Goal: Find specific page/section: Find specific page/section

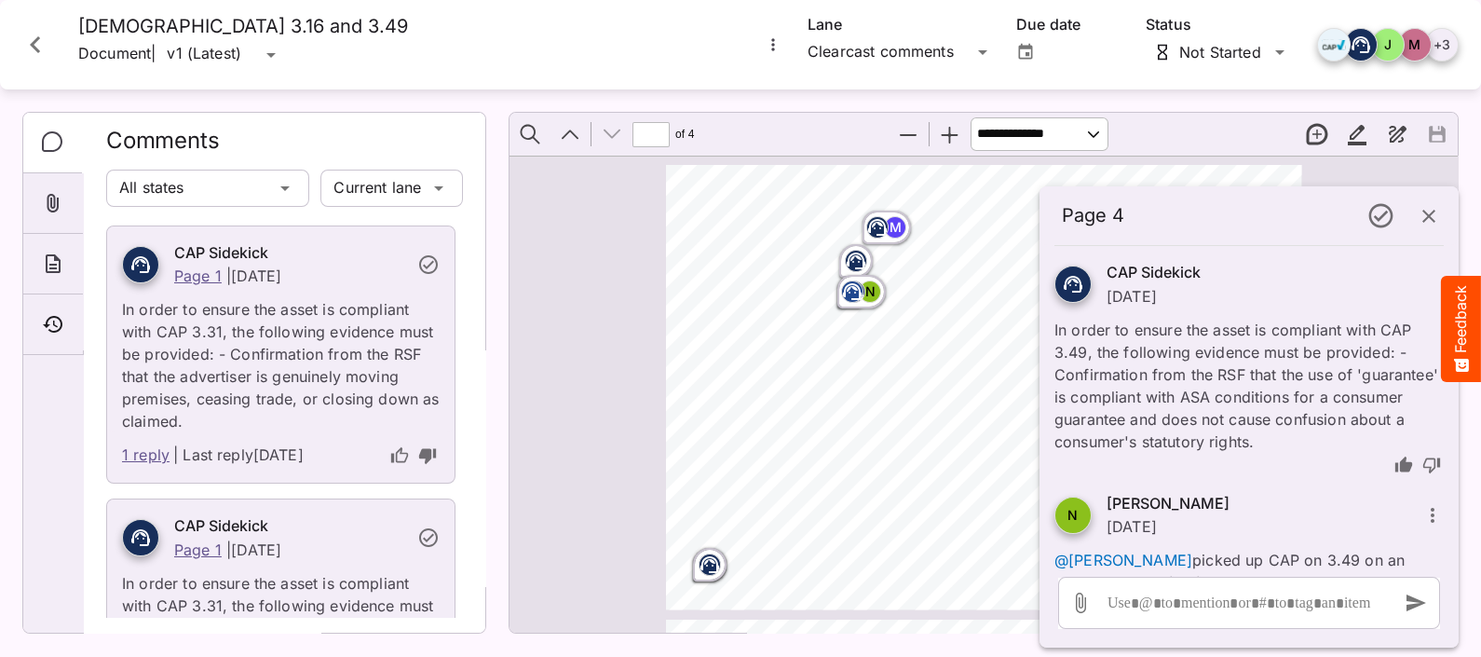
scroll to position [1356, 0]
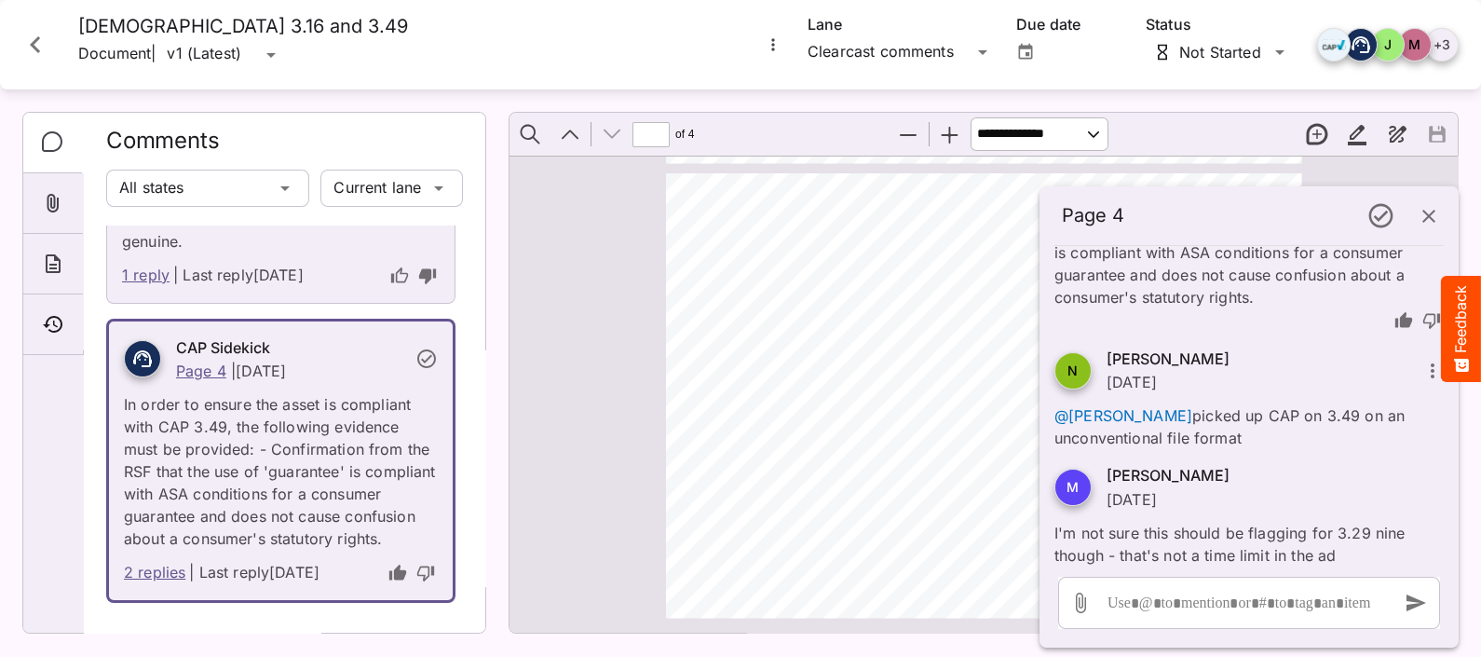
click at [39, 41] on icon "Close card" at bounding box center [36, 45] width 34 height 34
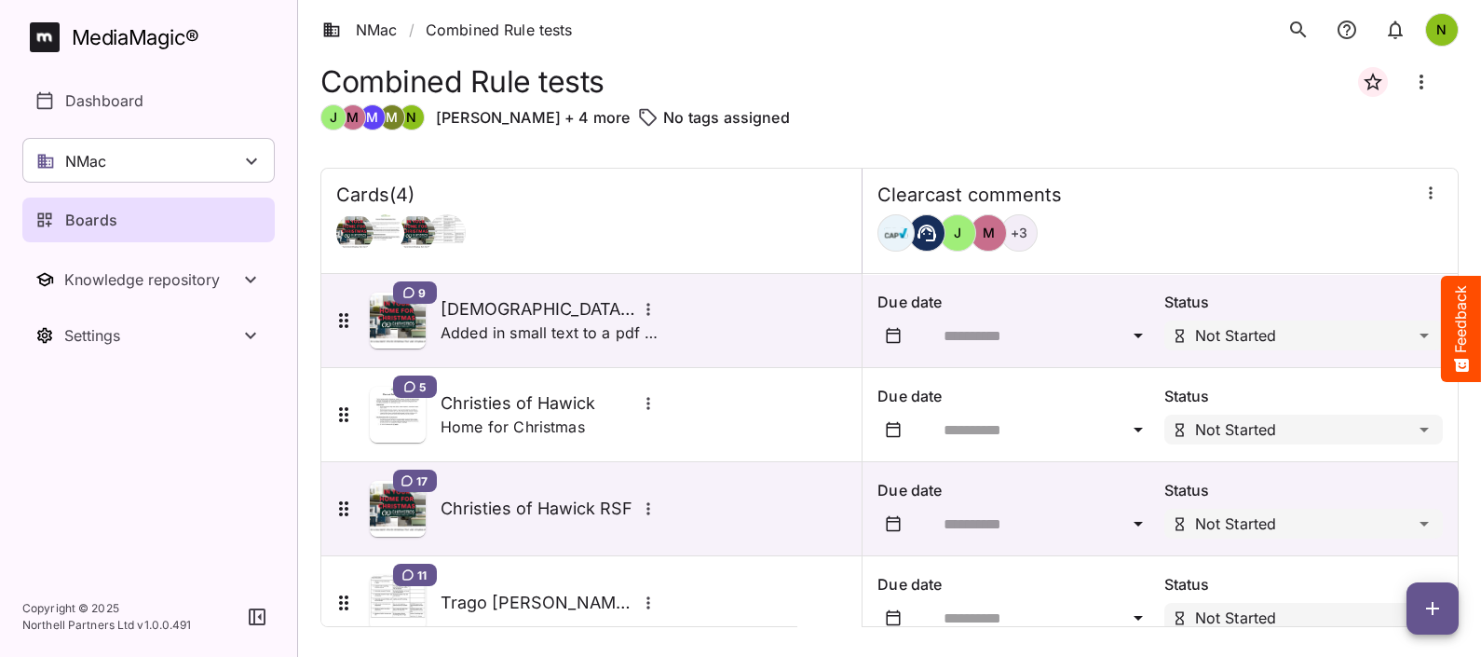
click at [1427, 614] on icon "button" at bounding box center [1433, 608] width 22 height 22
drag, startPoint x: 1043, startPoint y: 87, endPoint x: 1033, endPoint y: 74, distance: 16.6
click at [1047, 89] on div at bounding box center [740, 328] width 1481 height 657
